Goal: Navigation & Orientation: Go to known website

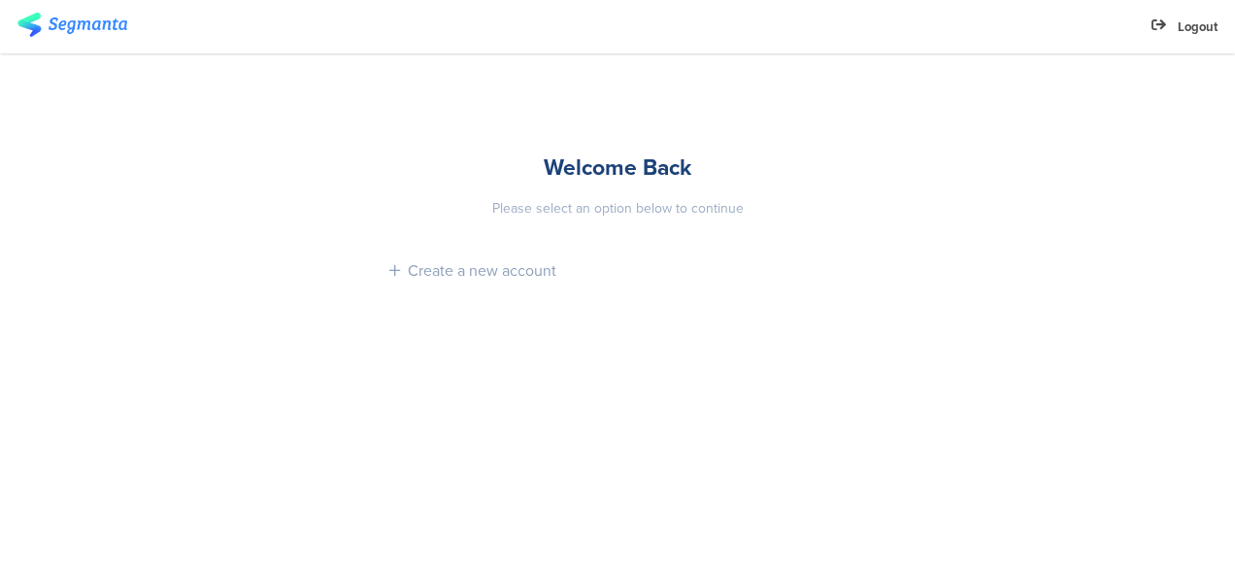
click at [64, 27] on img at bounding box center [72, 25] width 110 height 24
click at [36, 26] on img at bounding box center [72, 25] width 110 height 24
click at [681, 214] on div "Please select an option below to continue" at bounding box center [617, 208] width 456 height 20
click at [1154, 24] on icon at bounding box center [1158, 26] width 15 height 18
